Goal: Task Accomplishment & Management: Manage account settings

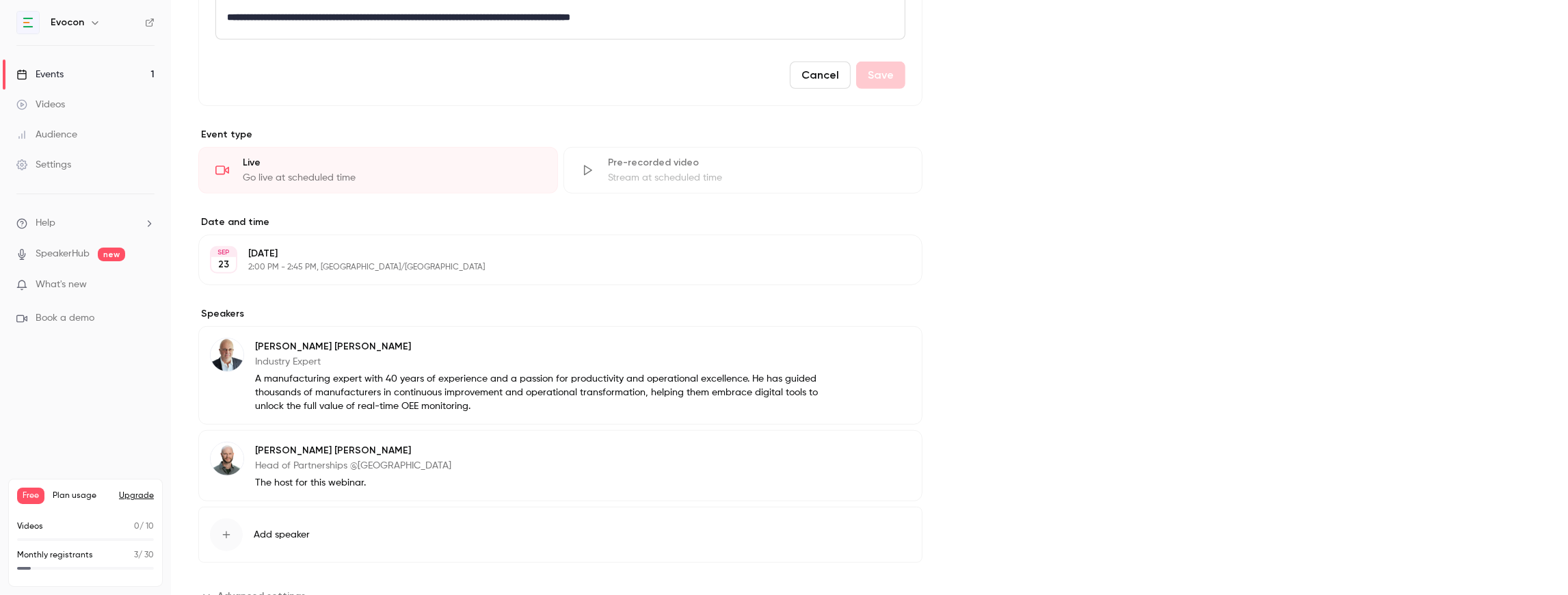
scroll to position [718, 0]
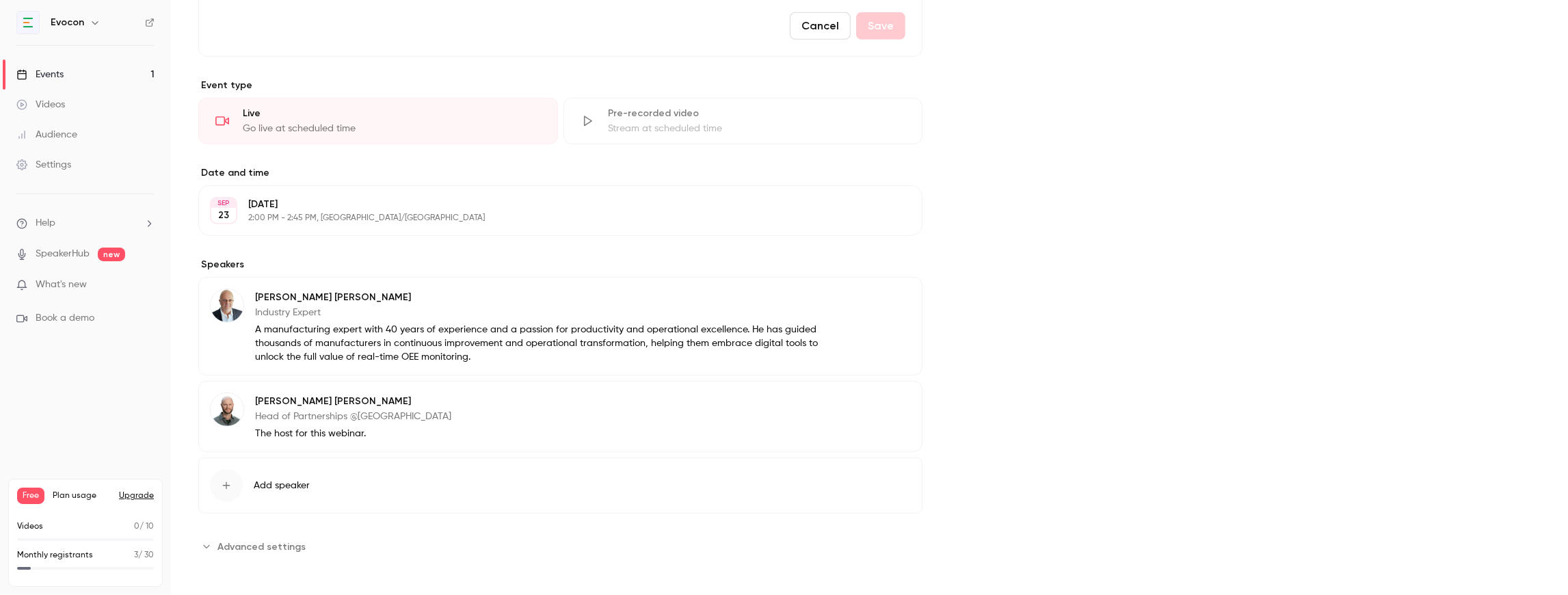
click at [253, 542] on span "Advanced settings" at bounding box center [261, 546] width 88 height 15
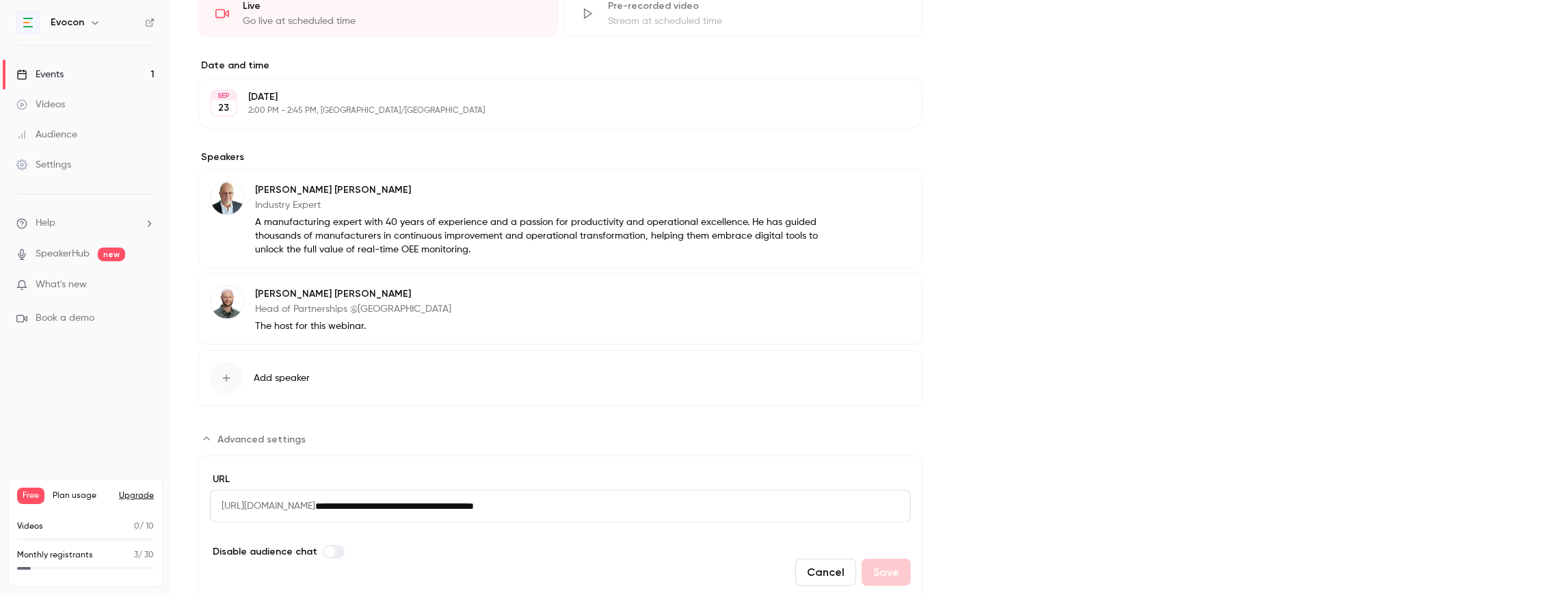
scroll to position [871, 0]
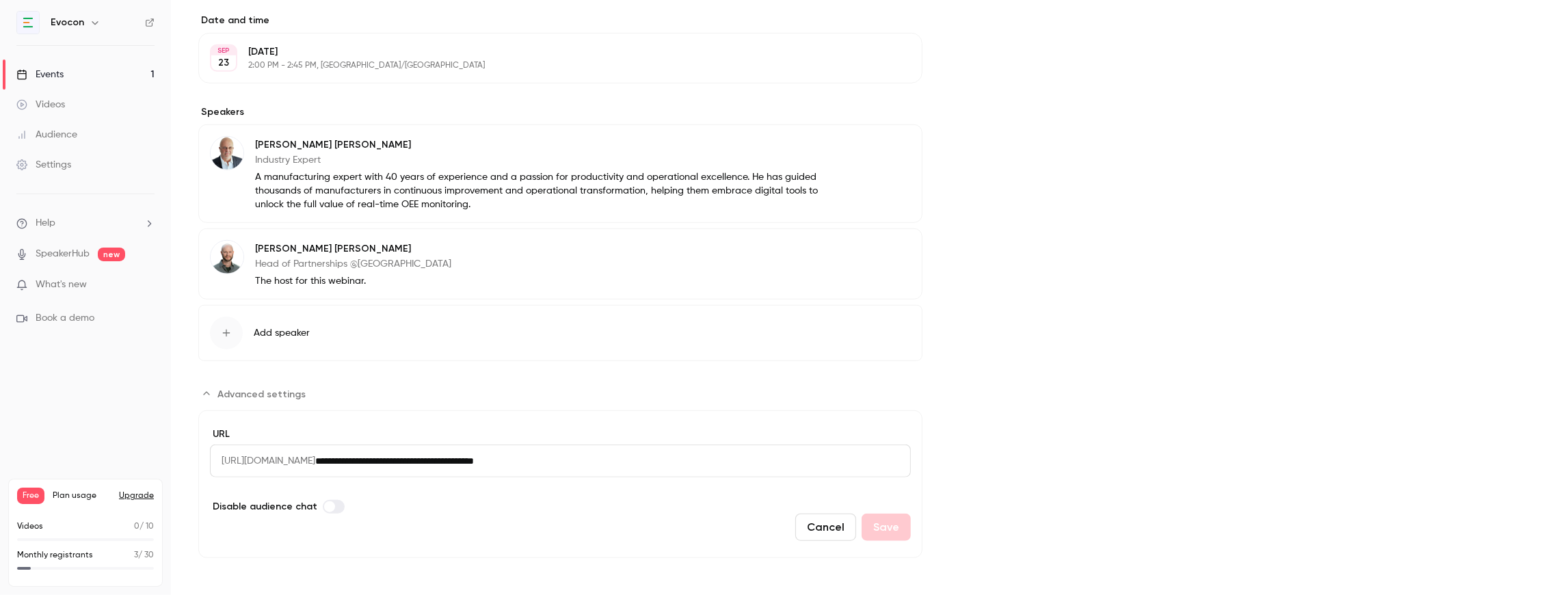
click at [658, 459] on input "**********" at bounding box center [613, 461] width 595 height 33
click at [298, 461] on span "[URL][DOMAIN_NAME]" at bounding box center [262, 461] width 105 height 33
drag, startPoint x: 220, startPoint y: 455, endPoint x: 394, endPoint y: 453, distance: 174.0
click at [394, 453] on div "**********" at bounding box center [560, 461] width 701 height 33
copy span "[URL][DOMAIN_NAME]"
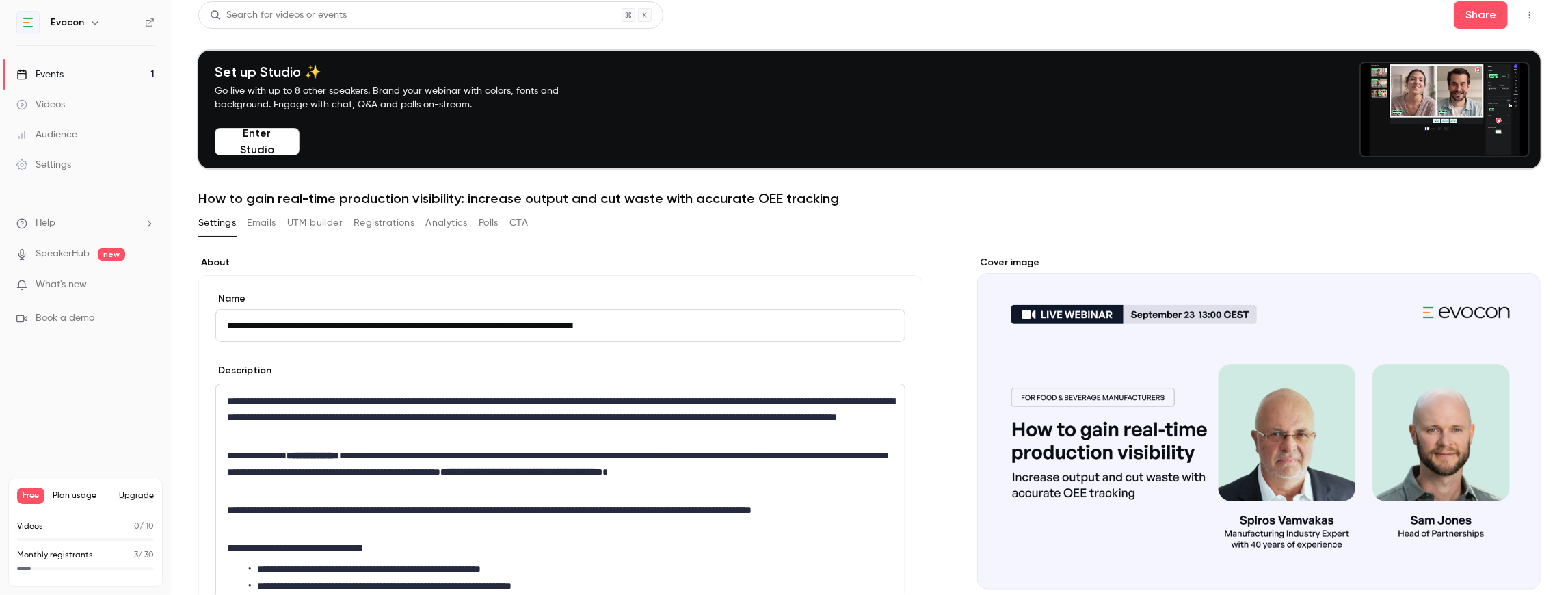
scroll to position [0, 0]
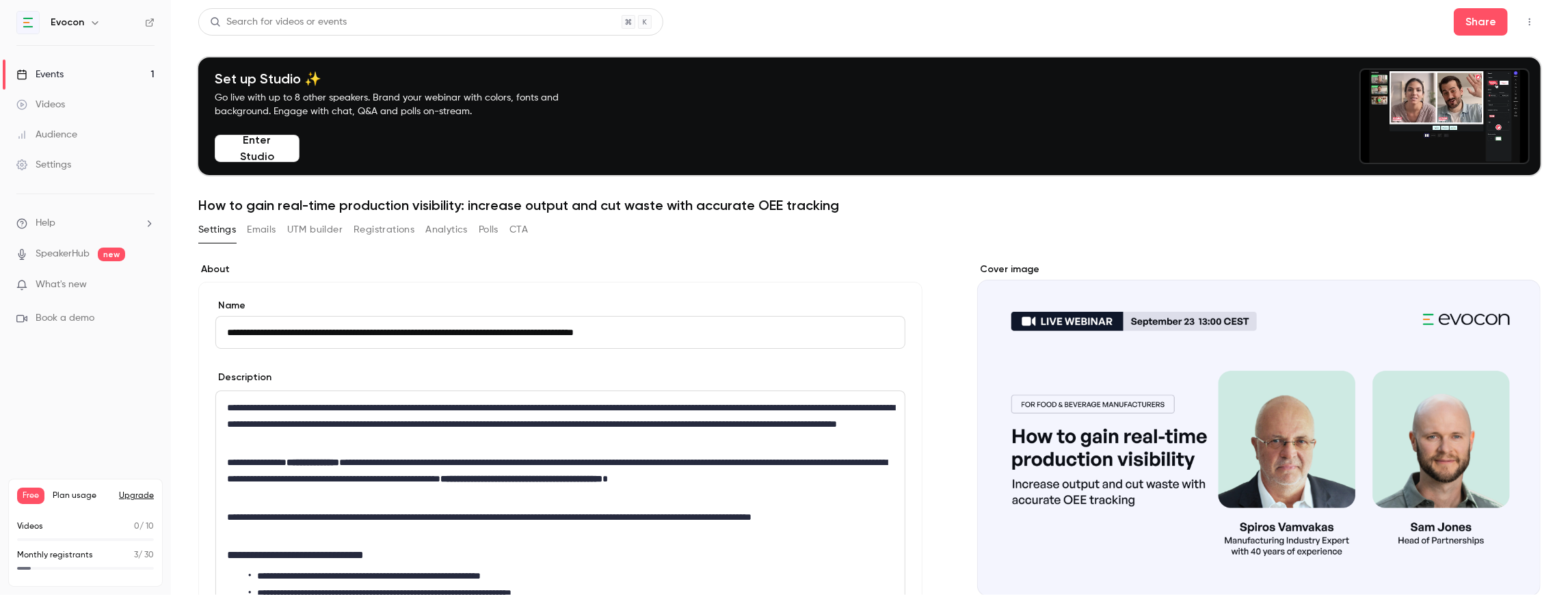
click at [265, 234] on button "Emails" at bounding box center [260, 230] width 29 height 22
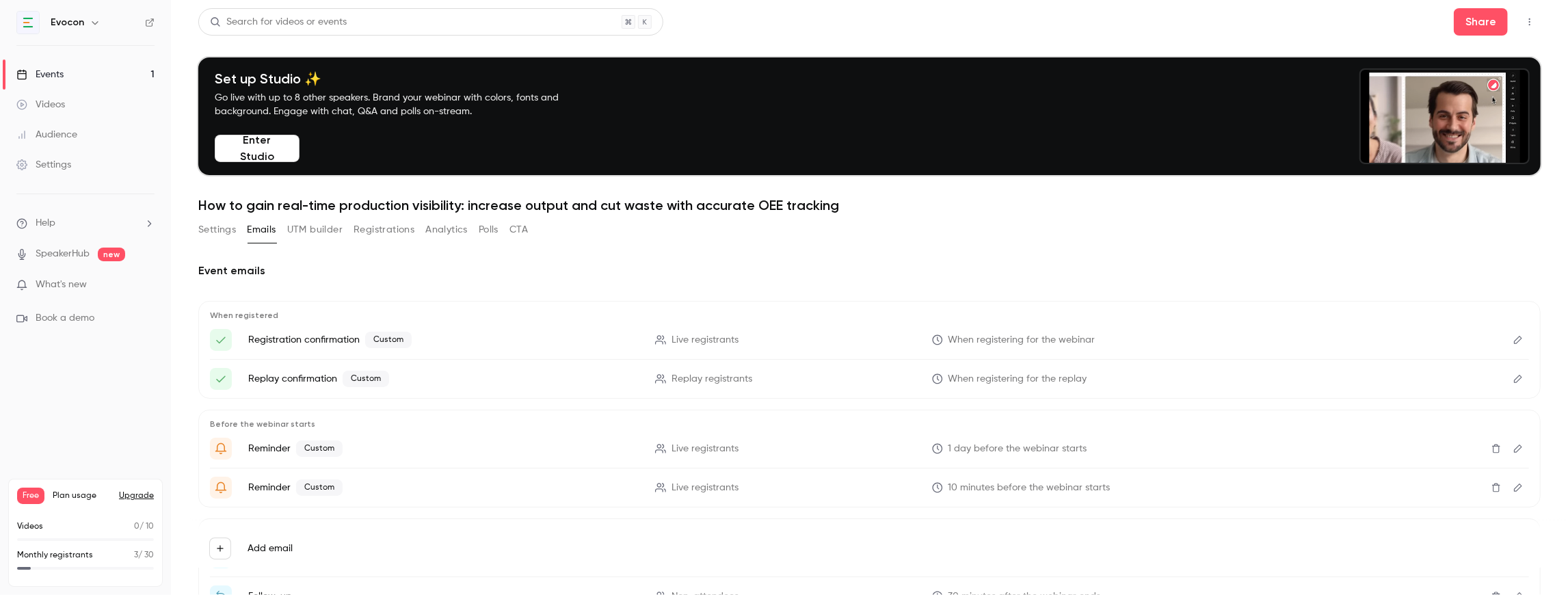
click at [1516, 337] on icon "Edit" at bounding box center [1518, 339] width 11 height 9
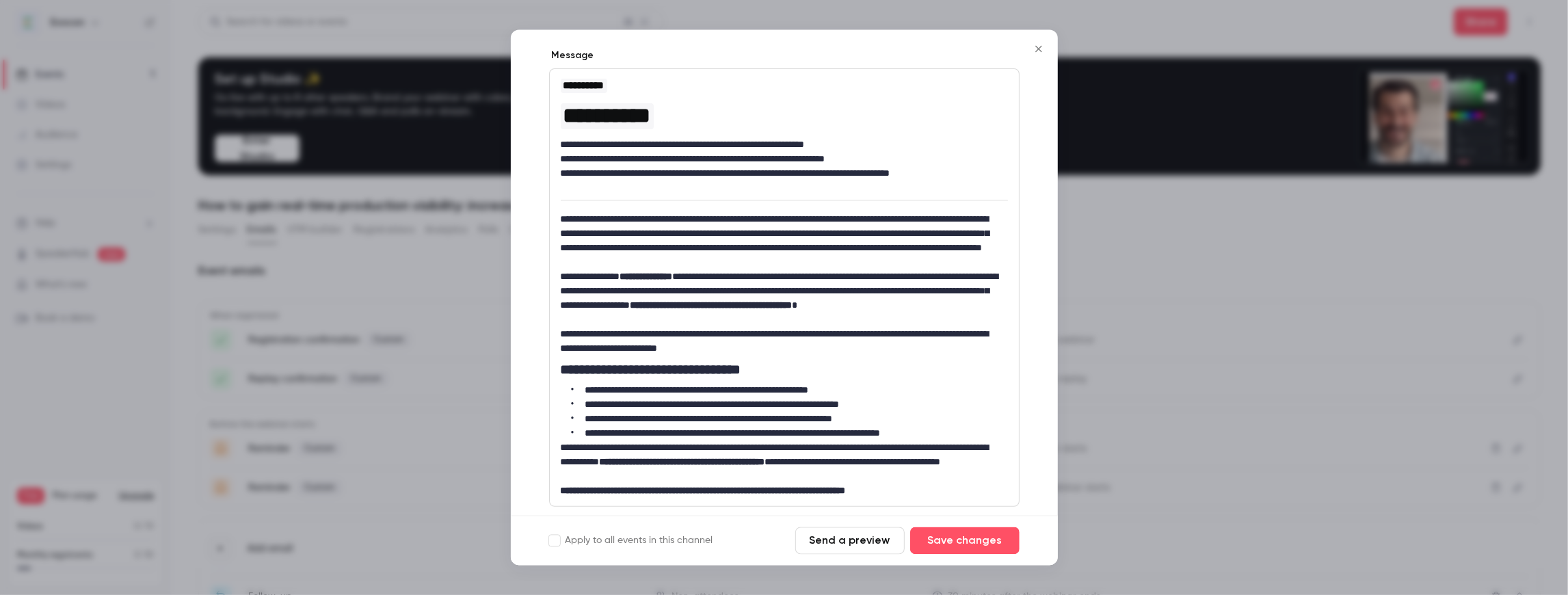
scroll to position [67, 0]
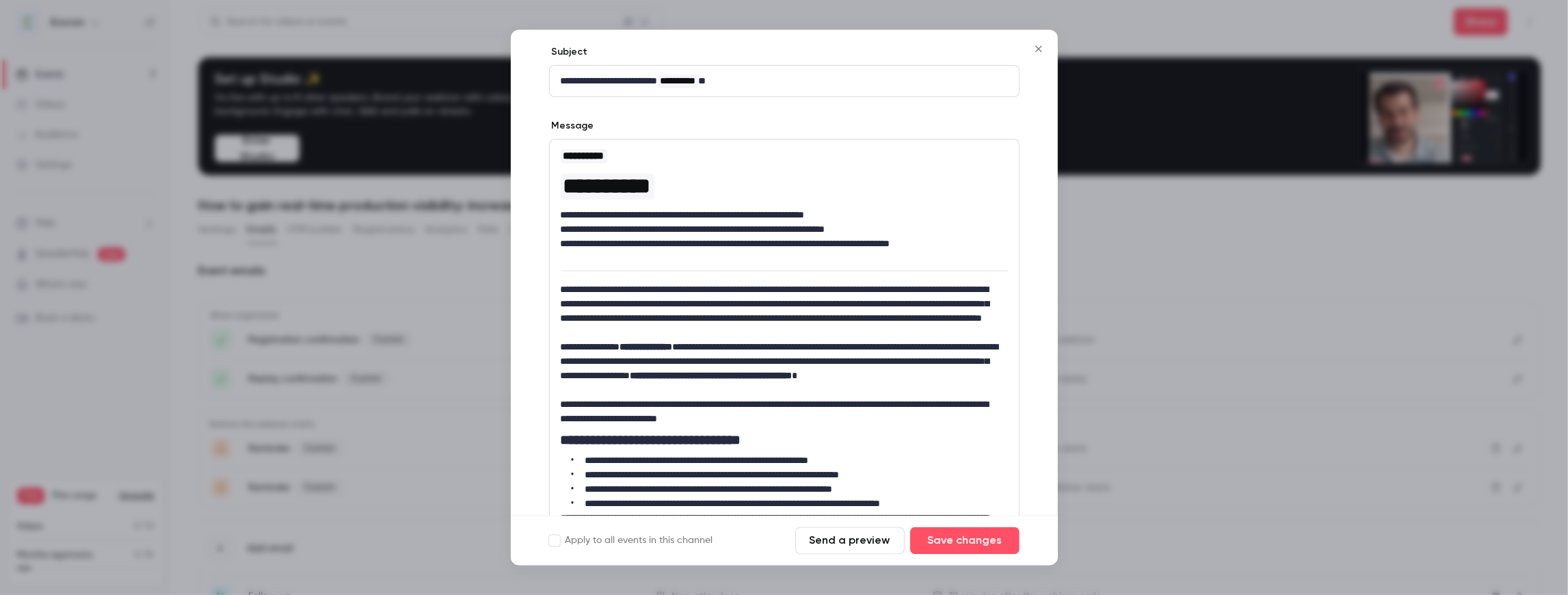
click at [1039, 47] on icon "Close" at bounding box center [1039, 50] width 17 height 11
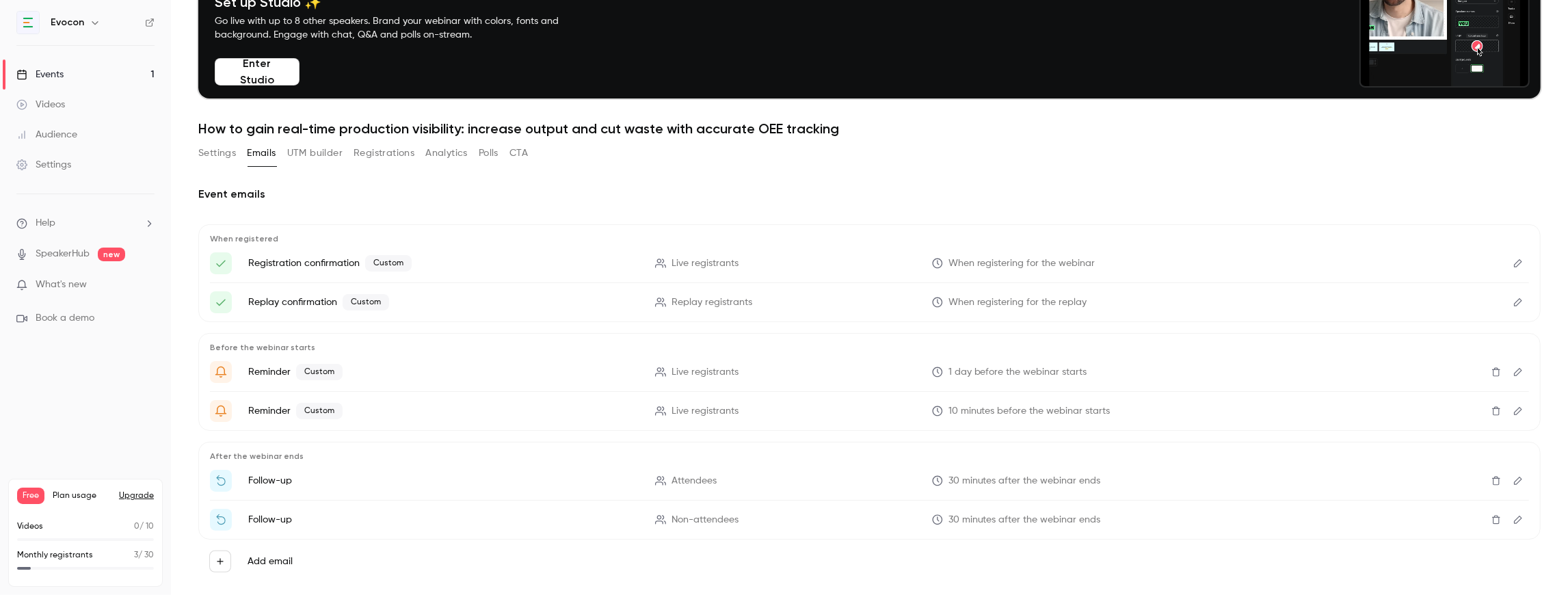
scroll to position [99, 0]
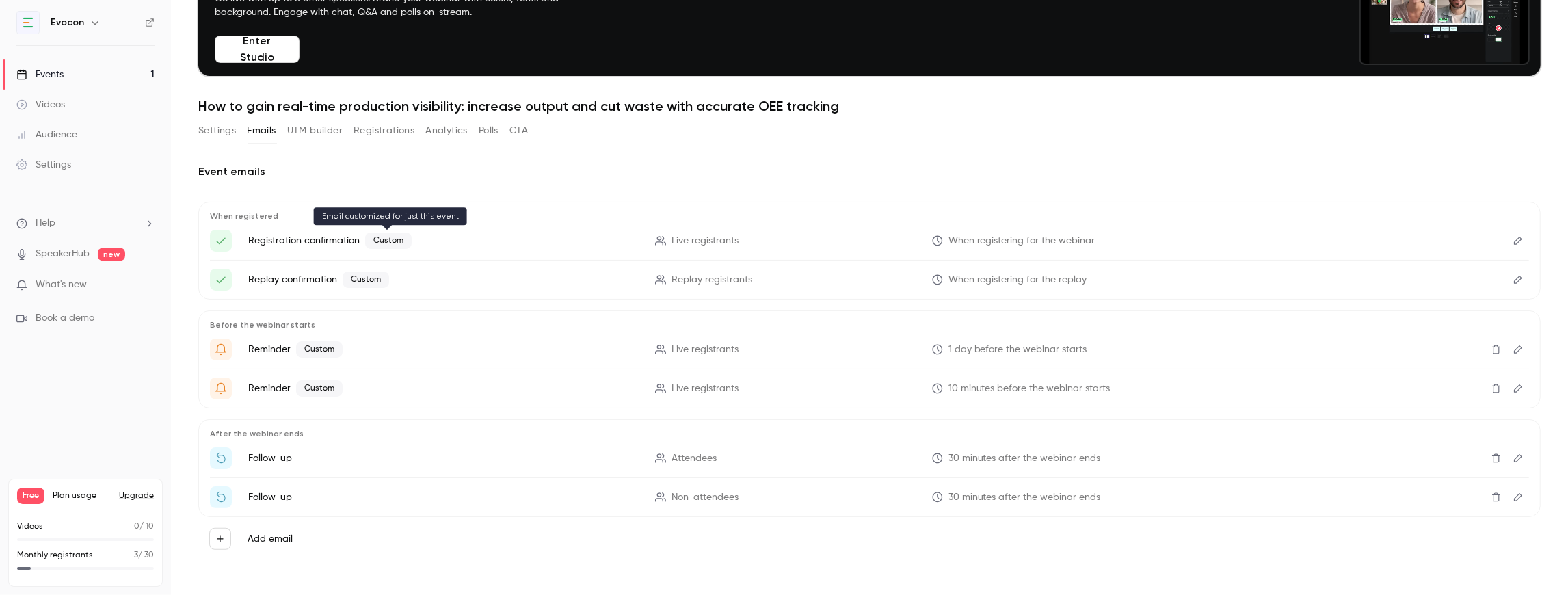
click at [394, 233] on span "Custom" at bounding box center [388, 241] width 47 height 17
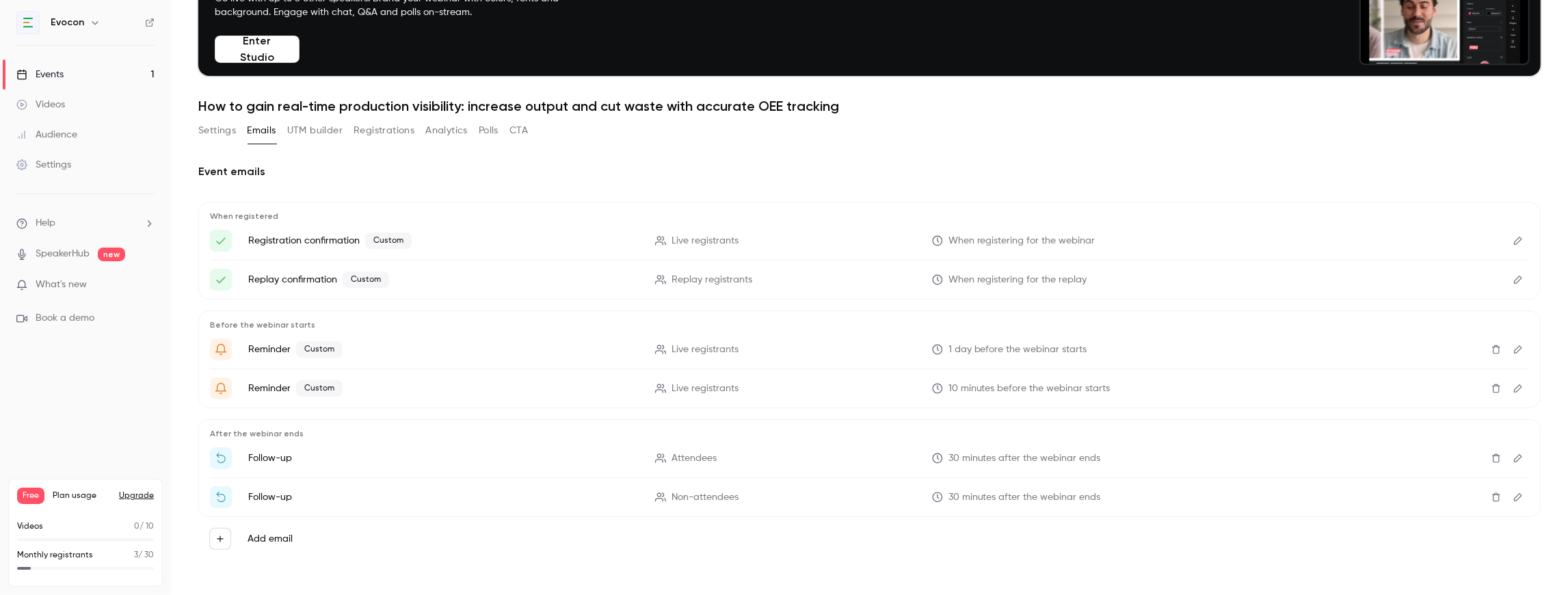
click at [1514, 239] on icon "Edit" at bounding box center [1517, 240] width 8 height 8
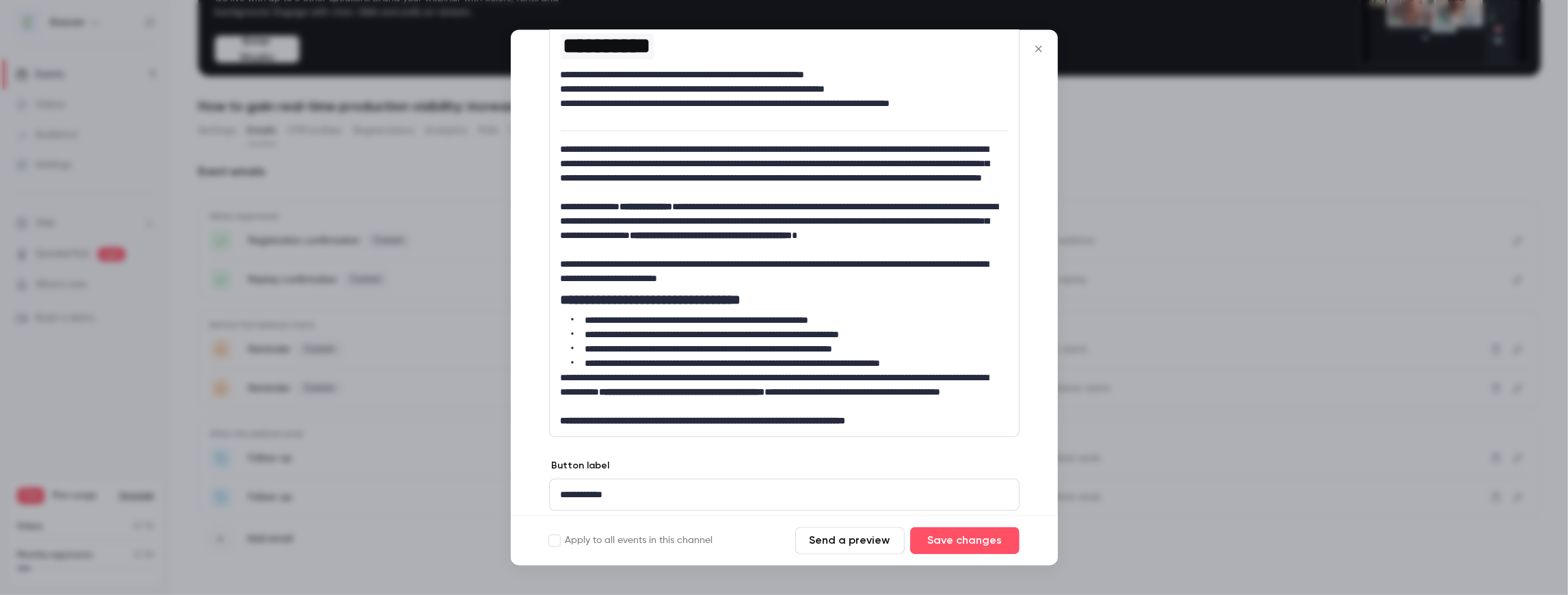
scroll to position [249, 0]
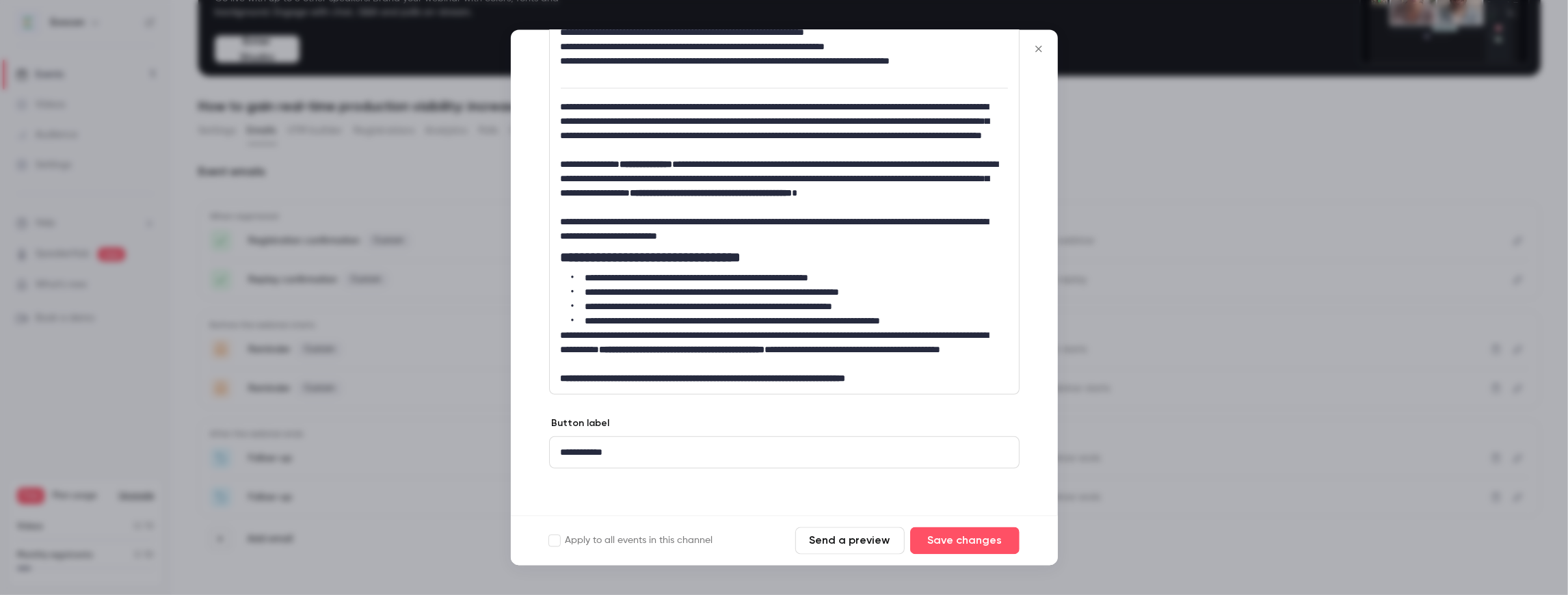
click at [1037, 45] on icon "Close" at bounding box center [1039, 50] width 17 height 11
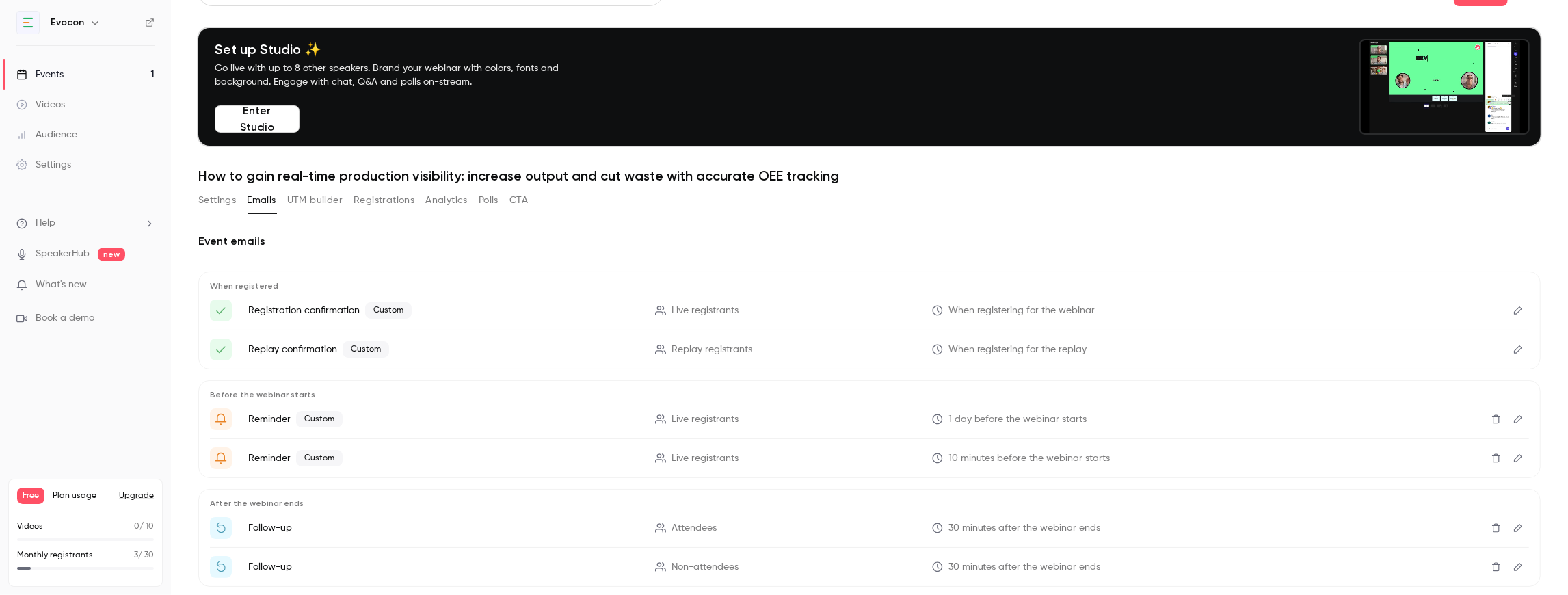
scroll to position [8, 0]
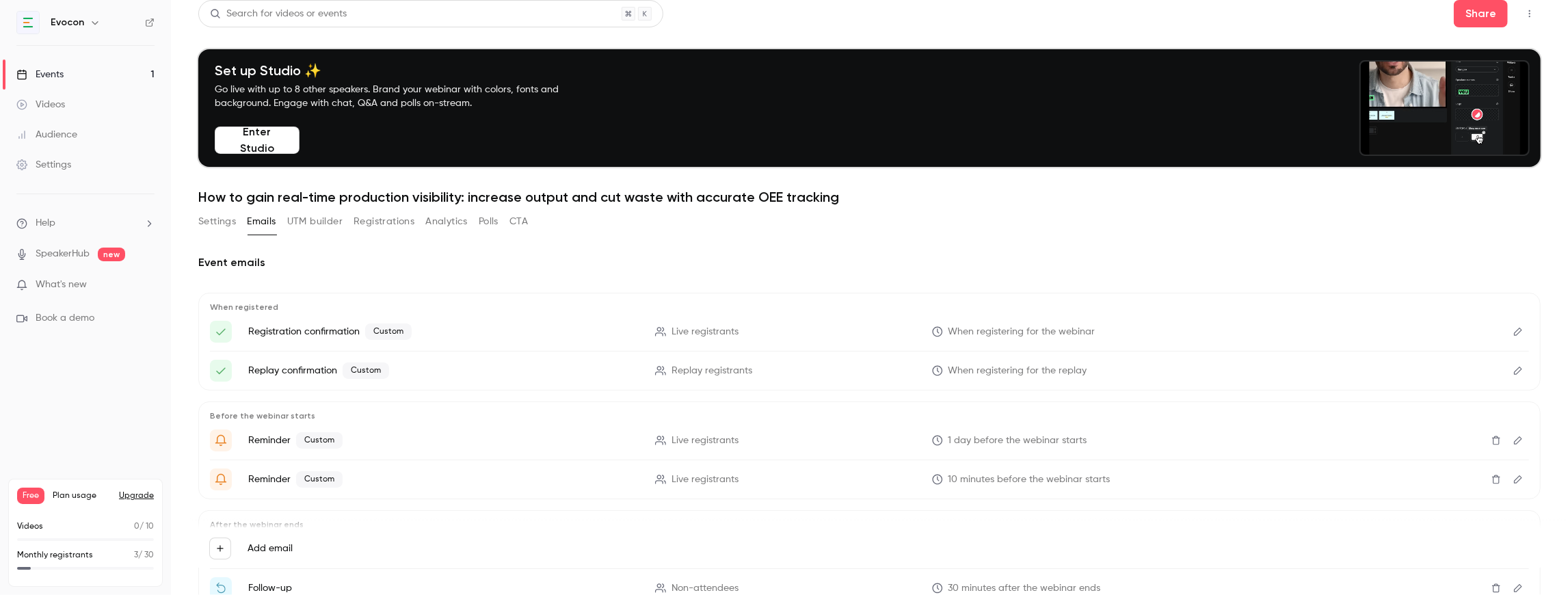
click at [1513, 326] on icon "Edit" at bounding box center [1518, 331] width 11 height 9
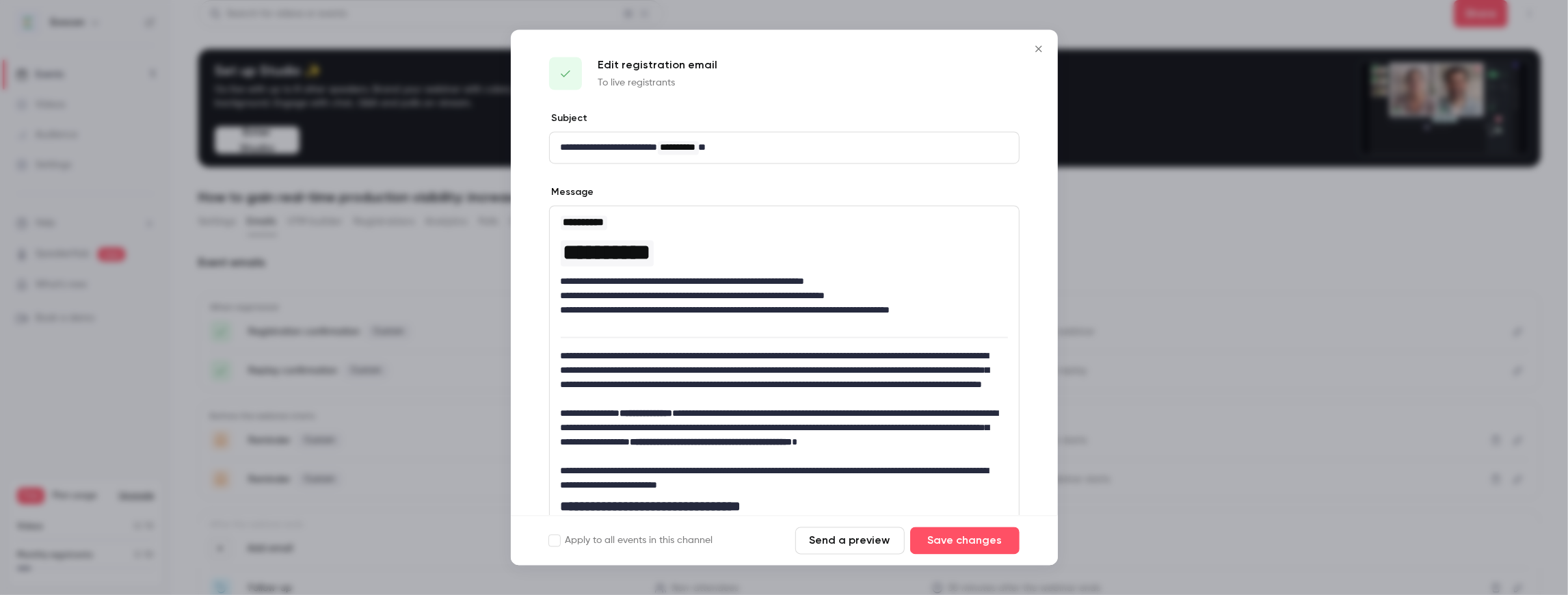
click at [871, 543] on button "Send a preview" at bounding box center [849, 541] width 110 height 28
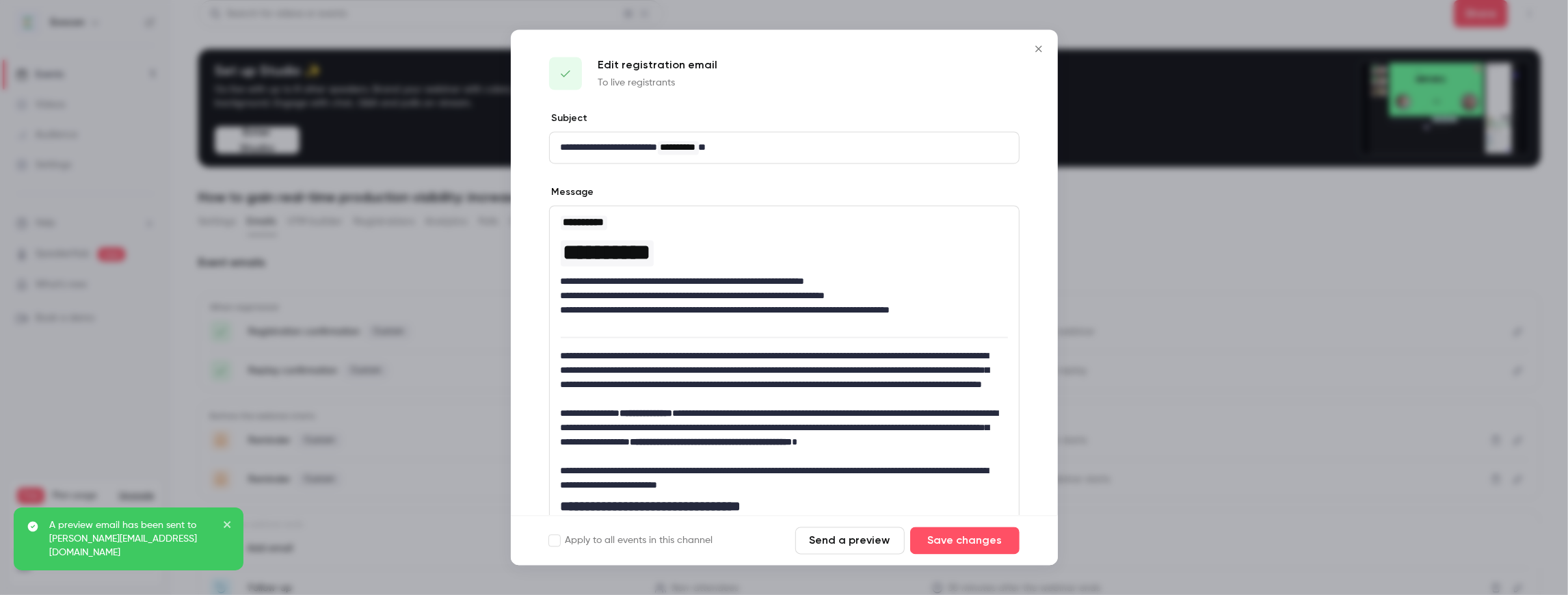
click at [1037, 49] on icon "Close" at bounding box center [1039, 50] width 17 height 11
